Goal: Task Accomplishment & Management: Use online tool/utility

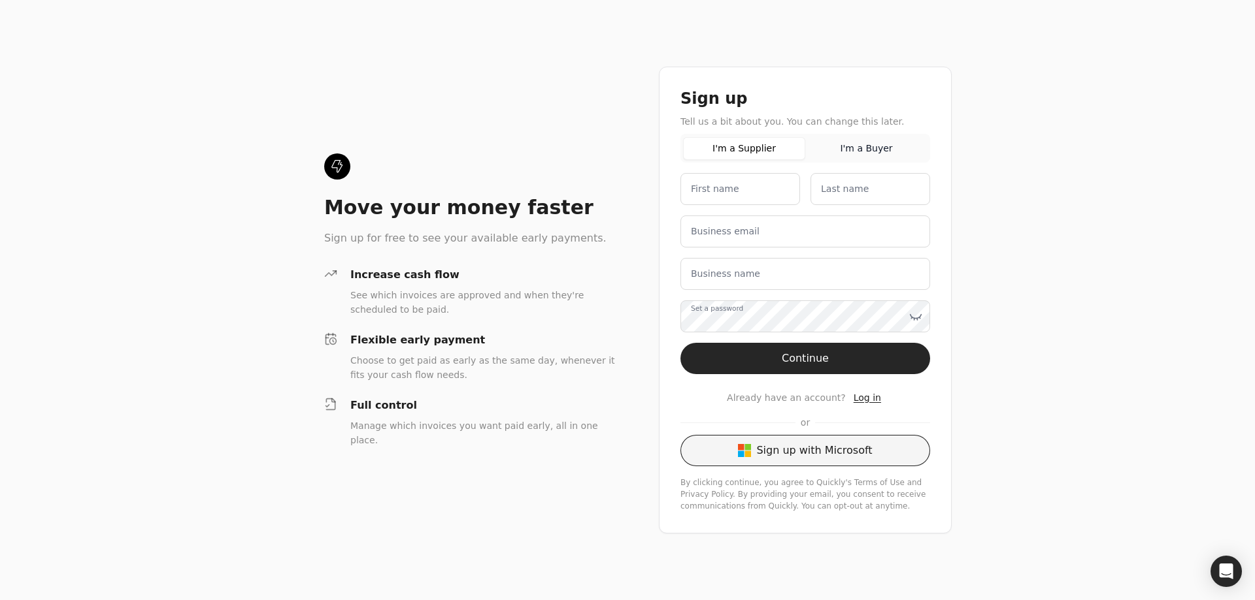
click at [808, 436] on button "Sign up with Microsoft" at bounding box center [805, 450] width 250 height 31
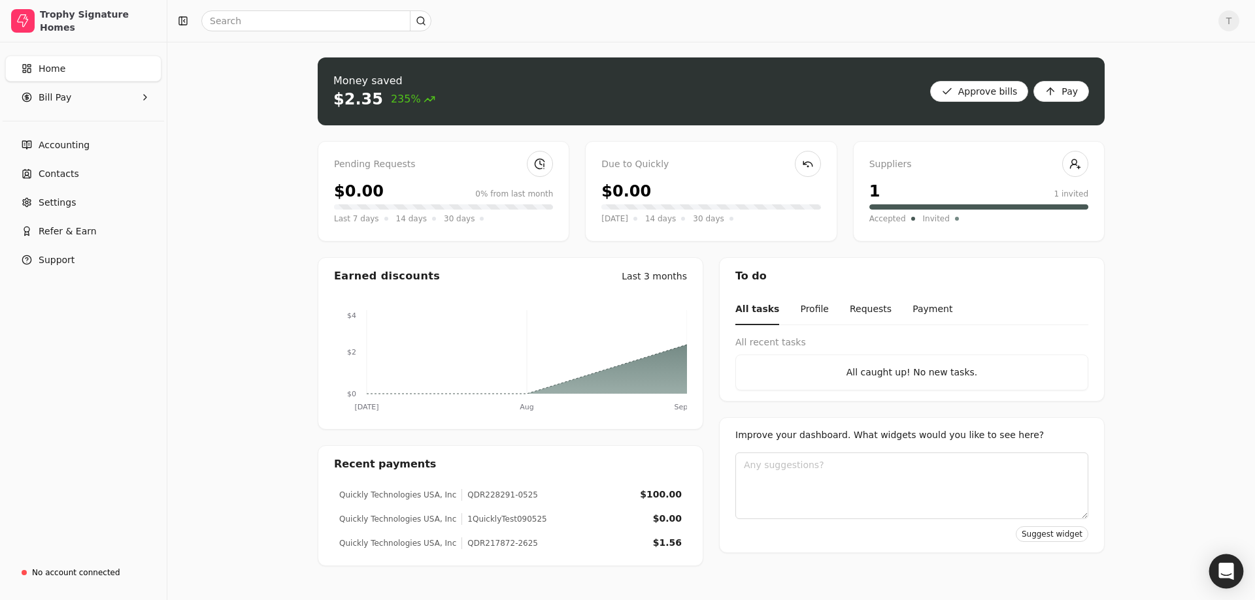
click at [1216, 570] on div "Open Intercom Messenger" at bounding box center [1226, 572] width 35 height 35
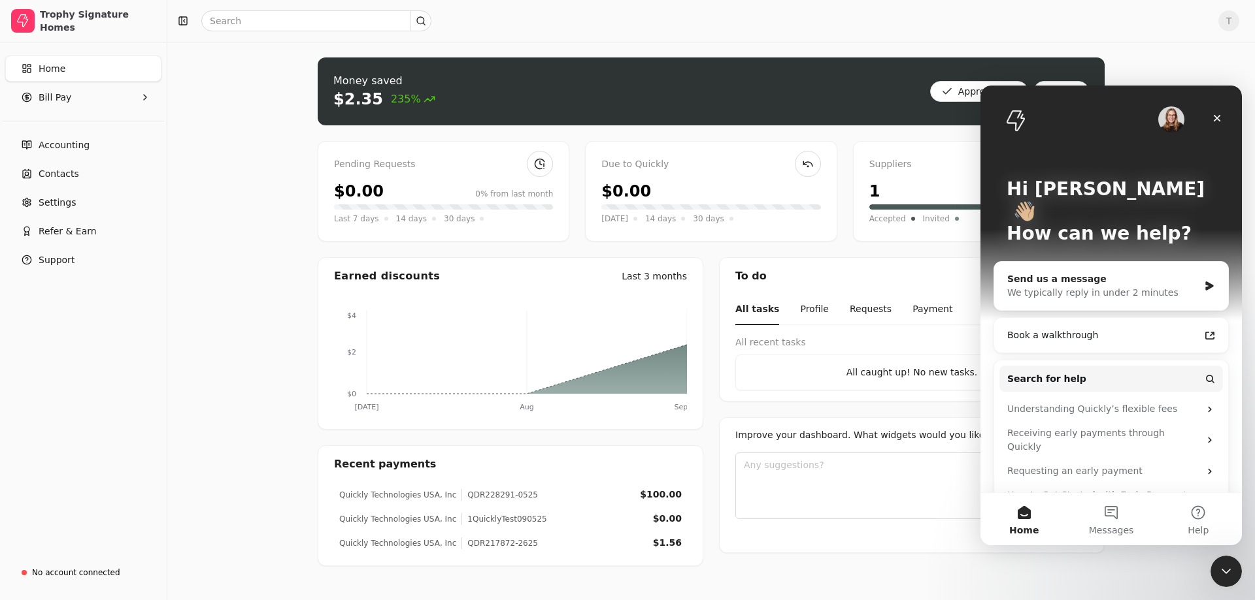
click at [1155, 286] on div "We typically reply in under 2 minutes" at bounding box center [1102, 293] width 191 height 14
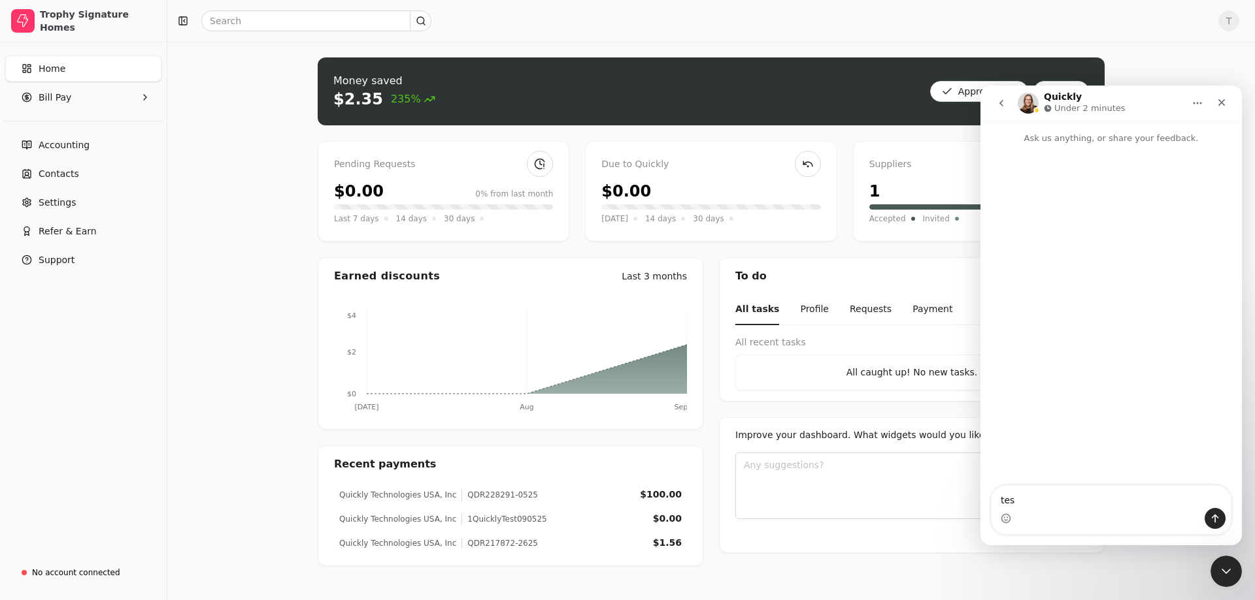
type textarea "test"
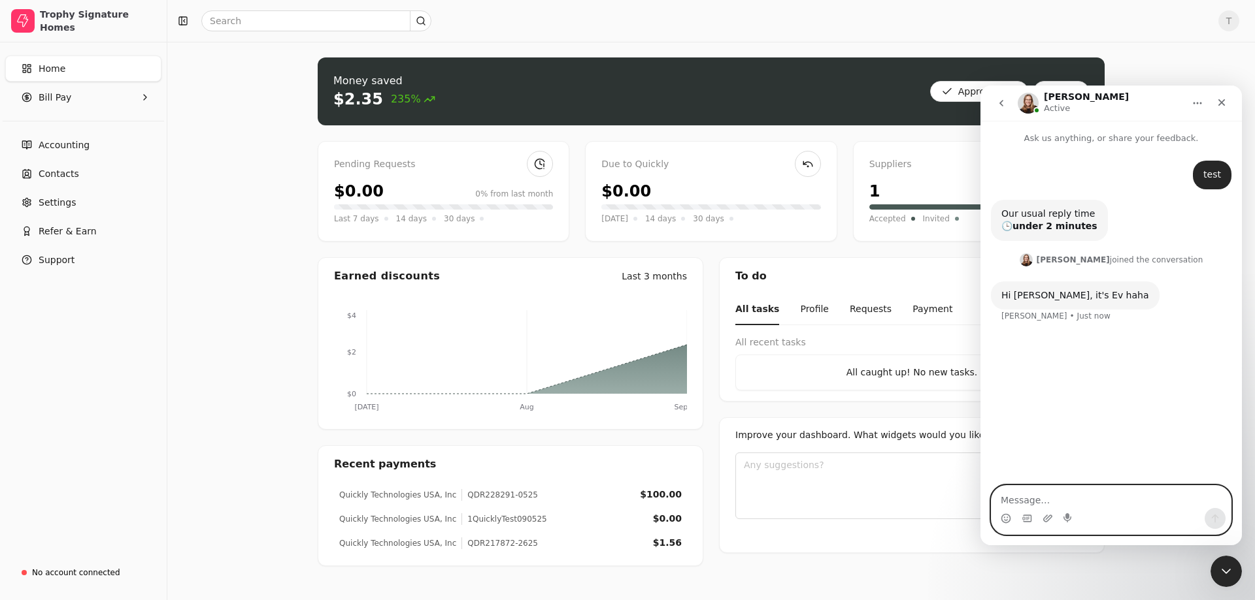
click at [1131, 504] on textarea "Message…" at bounding box center [1110, 497] width 239 height 22
type textarea "you are quicki"
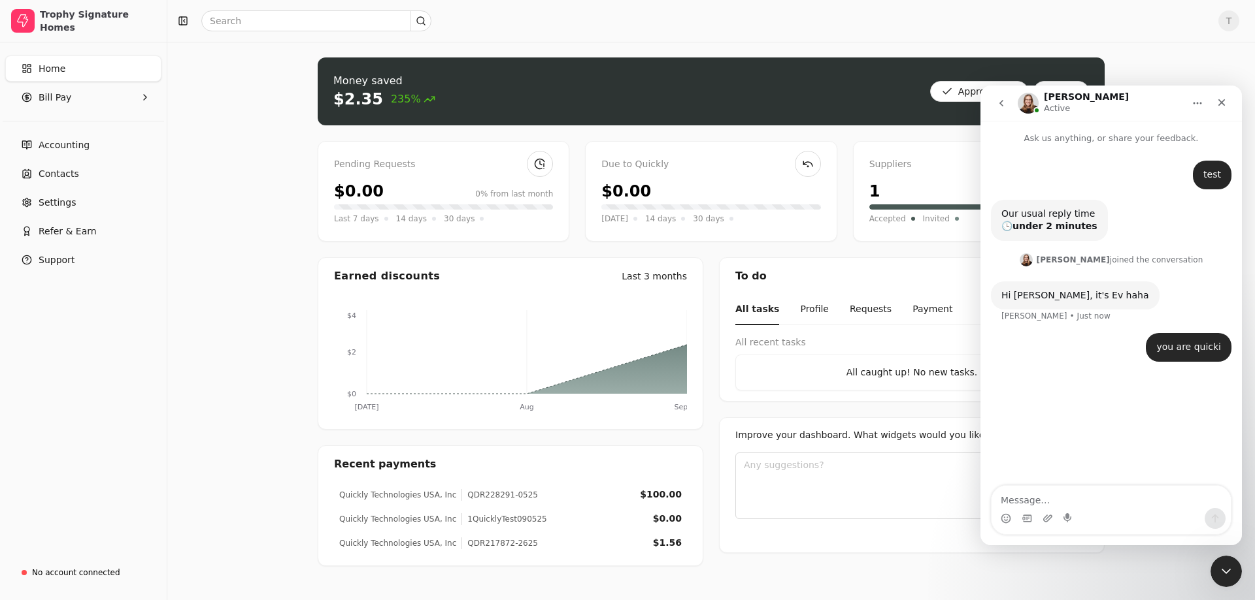
drag, startPoint x: 1190, startPoint y: 349, endPoint x: 1129, endPoint y: 408, distance: 84.6
click at [1129, 408] on div "test Tanner • 1m ago Our usual reply time 🕒 under 2 minutes Support • 1m ago Ev…" at bounding box center [1110, 316] width 261 height 342
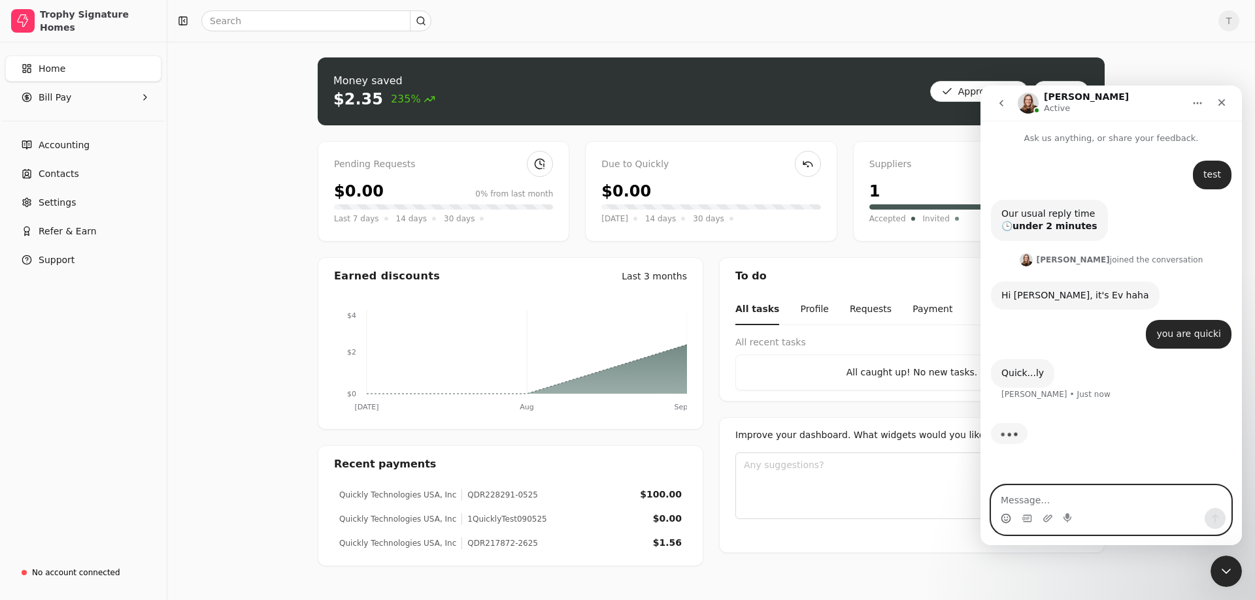
click at [1007, 514] on circle "Emoji picker" at bounding box center [1005, 518] width 8 height 8
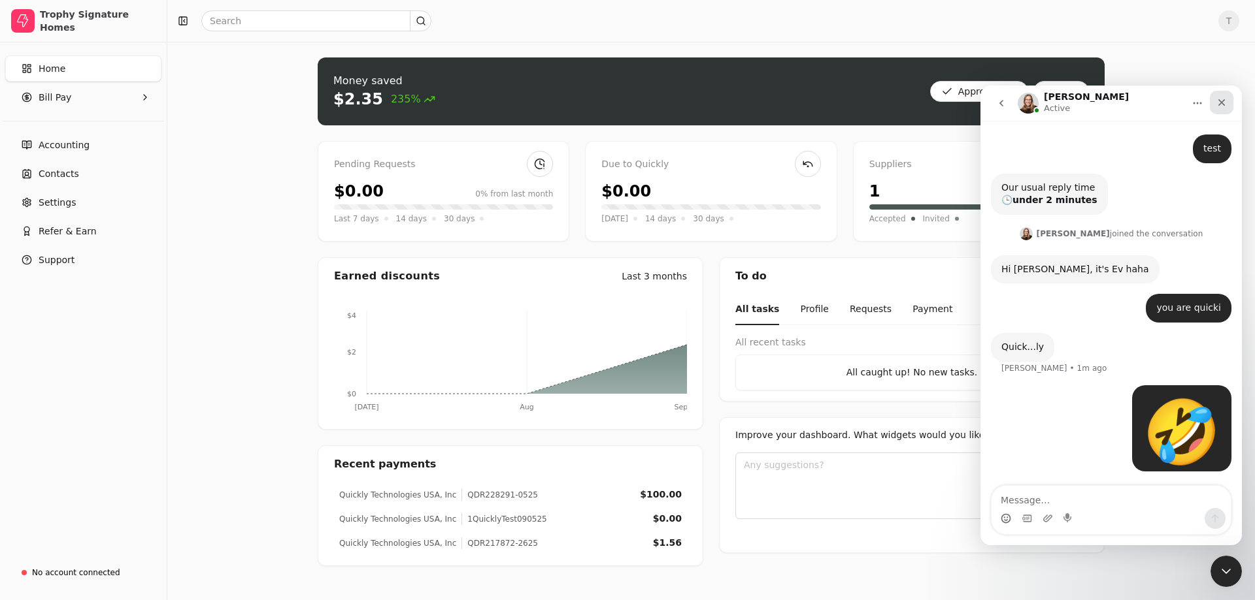
click at [1221, 104] on icon "Close" at bounding box center [1221, 102] width 7 height 7
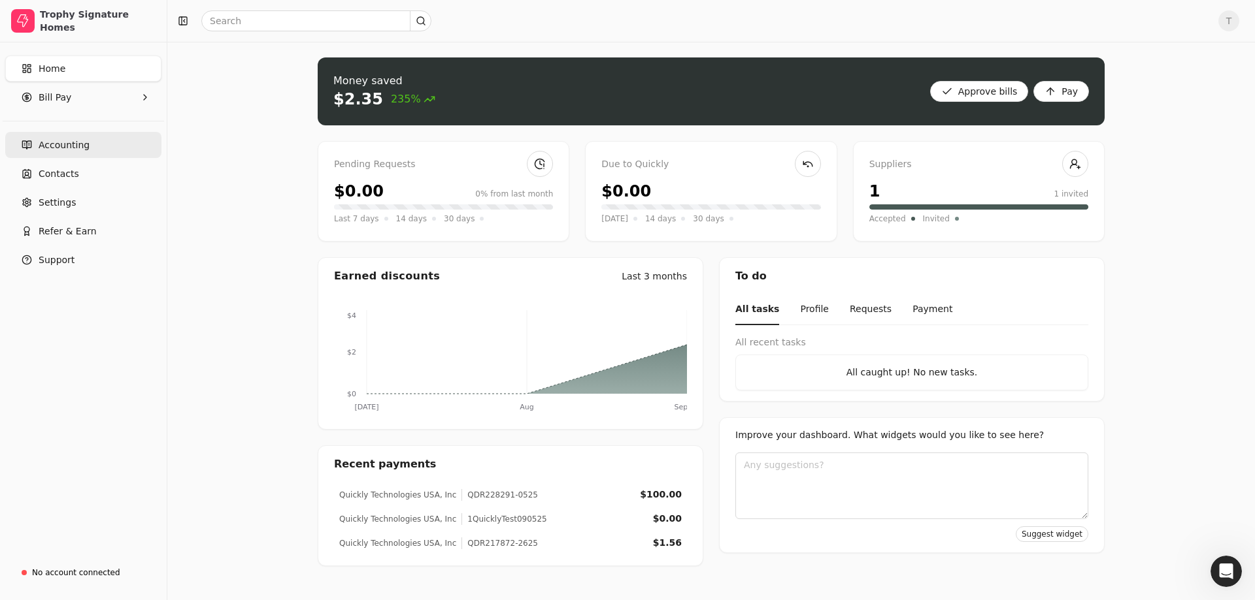
click at [53, 148] on span "Accounting" at bounding box center [64, 146] width 51 height 14
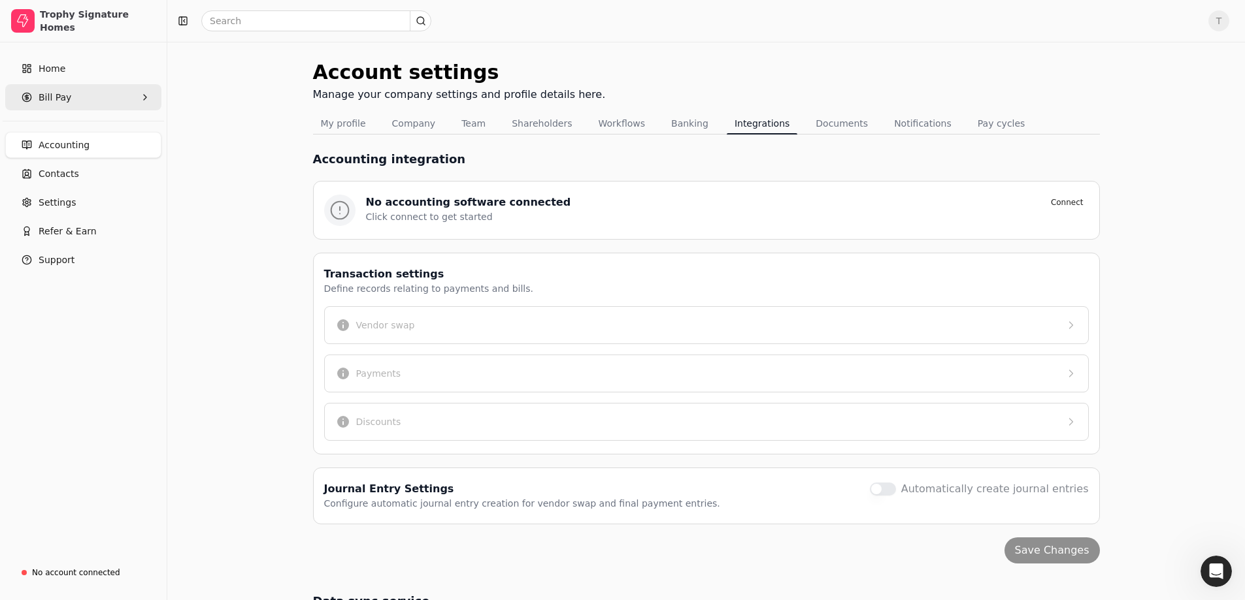
click at [73, 103] on Pay "Bill Pay" at bounding box center [83, 97] width 156 height 26
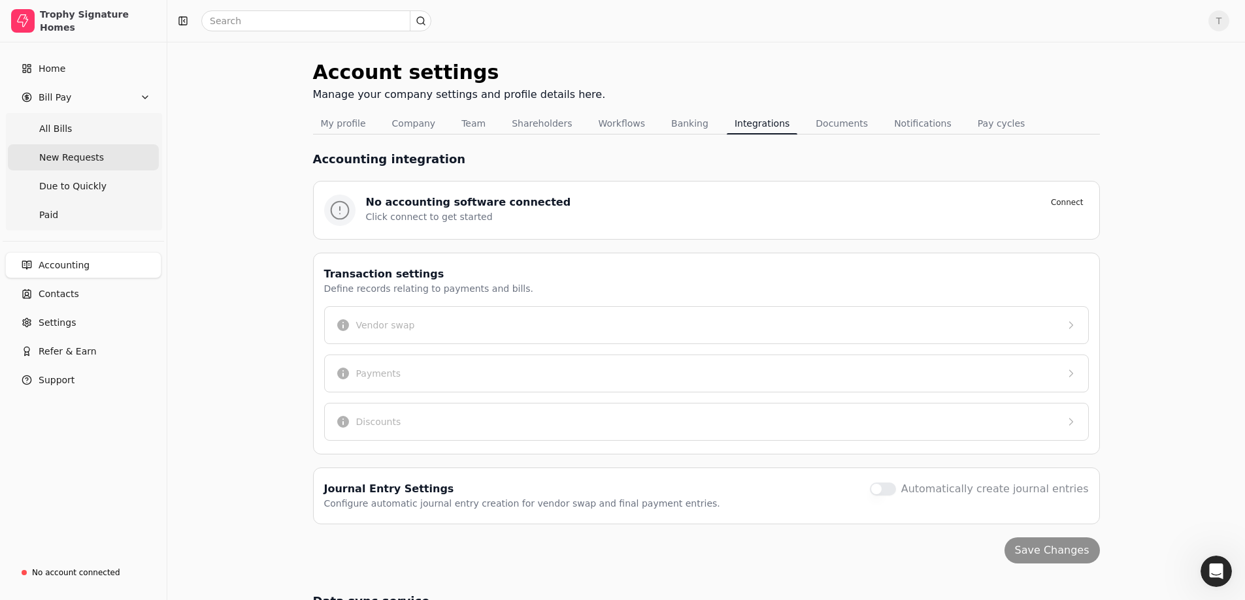
click at [88, 153] on span "New Requests" at bounding box center [71, 158] width 65 height 14
